Goal: Task Accomplishment & Management: Use online tool/utility

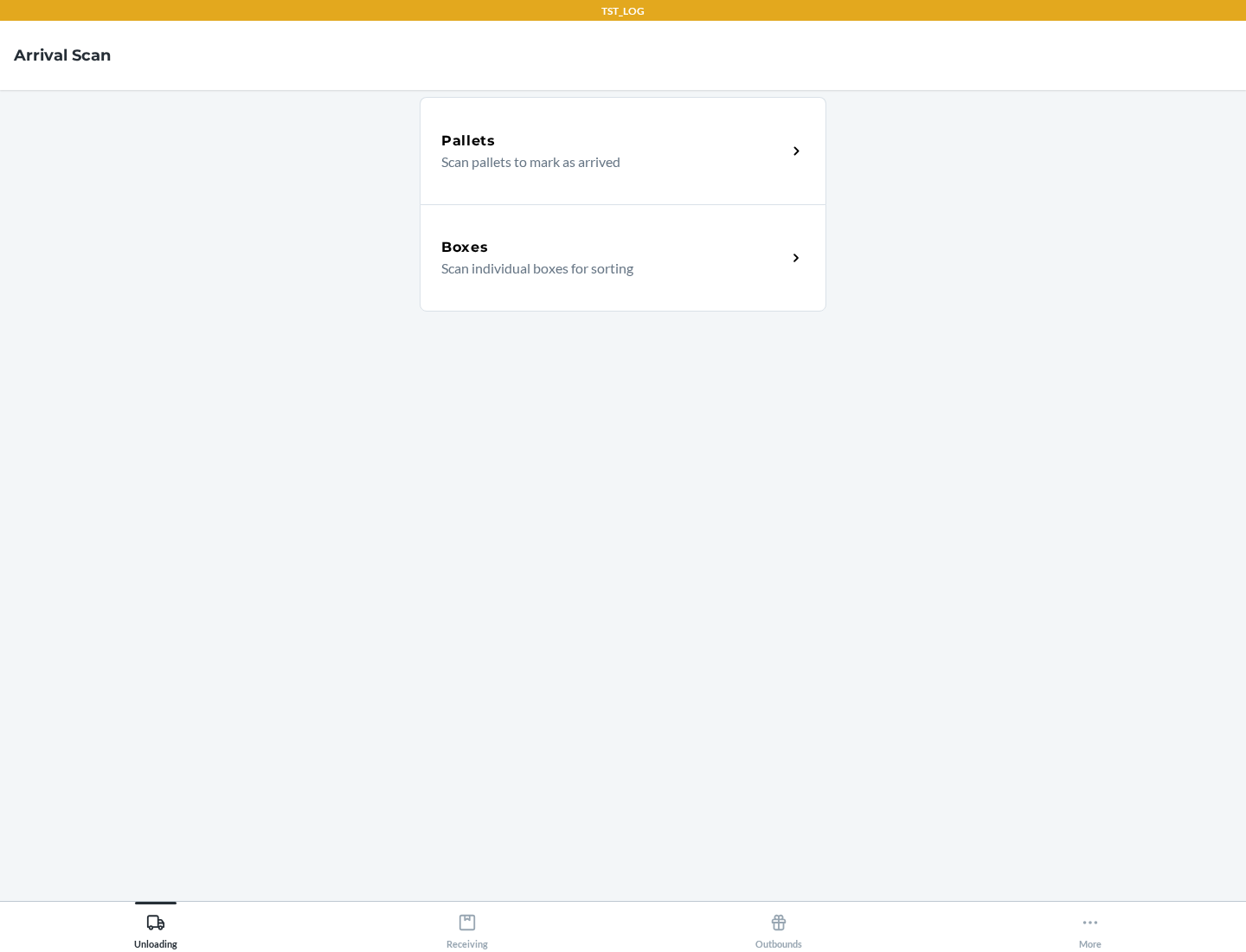
click at [613, 248] on div "Boxes" at bounding box center [613, 248] width 346 height 21
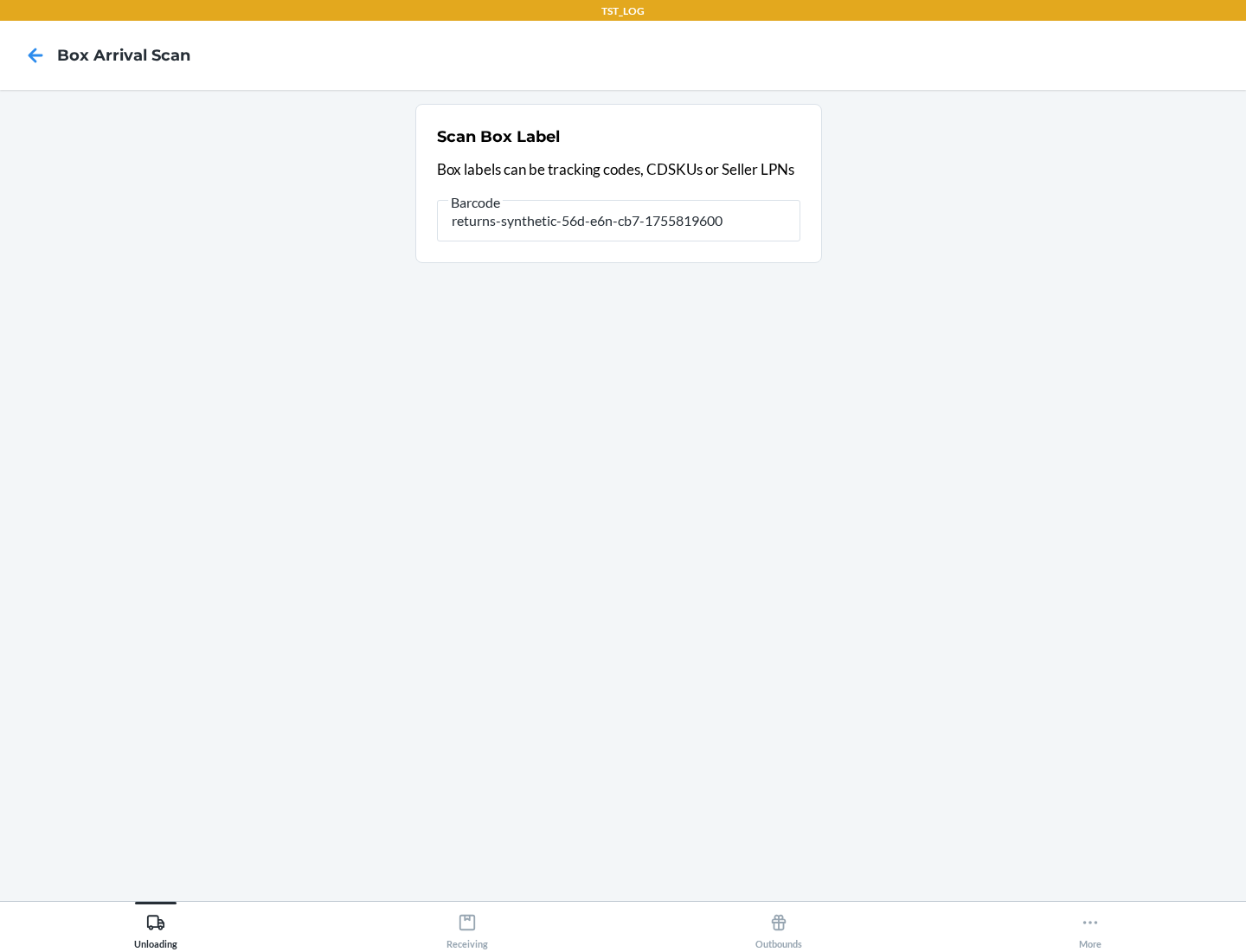
type input "returns-synthetic-56d-e6n-cb7-1755819600"
